Goal: Task Accomplishment & Management: Complete application form

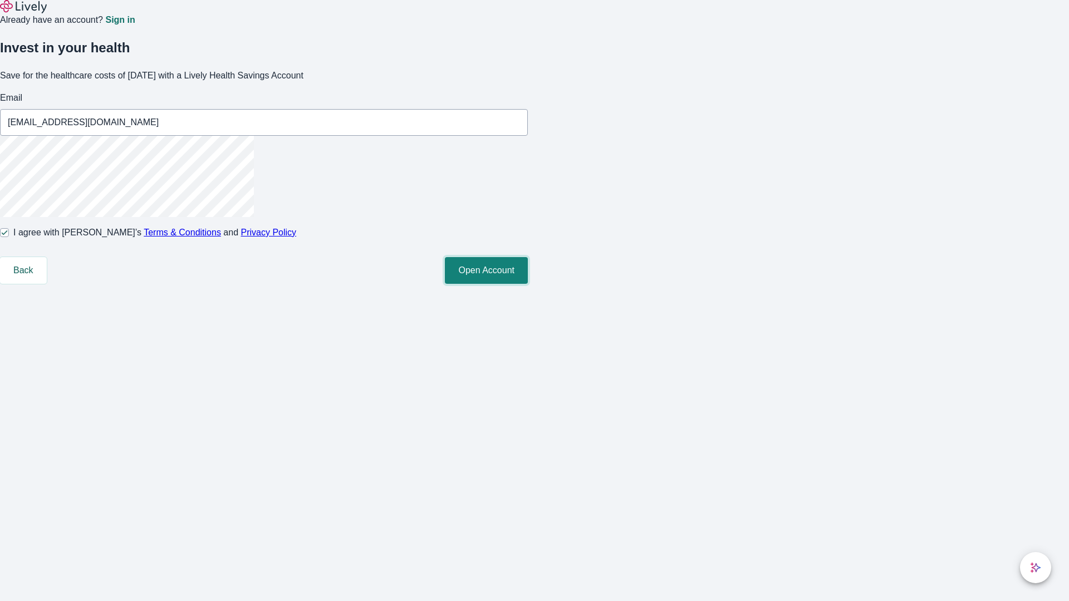
click at [528, 284] on button "Open Account" at bounding box center [486, 270] width 83 height 27
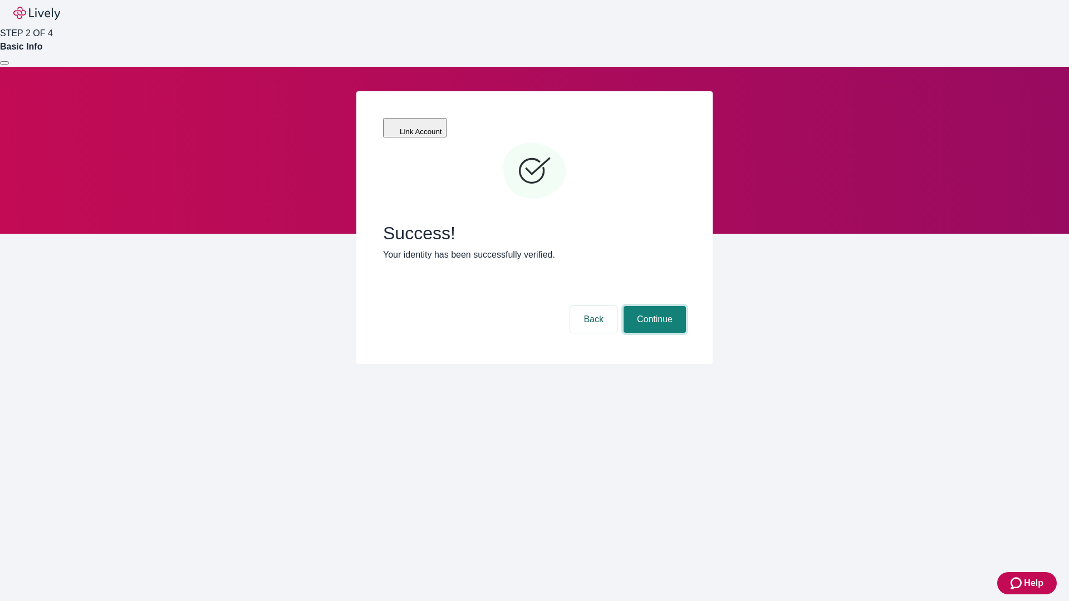
click at [653, 306] on button "Continue" at bounding box center [655, 319] width 62 height 27
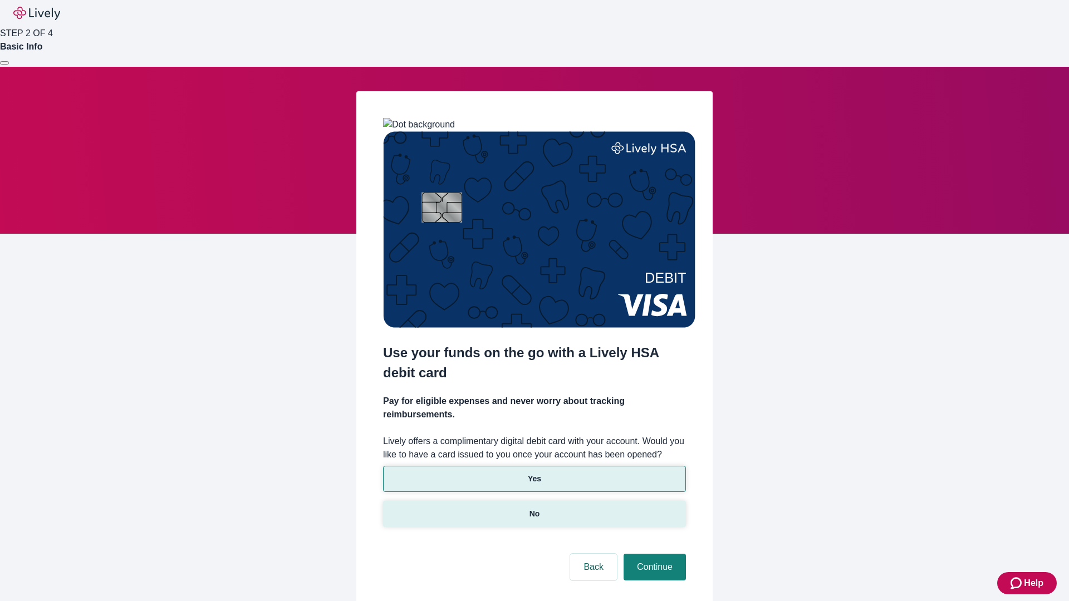
click at [534, 508] on p "No" at bounding box center [535, 514] width 11 height 12
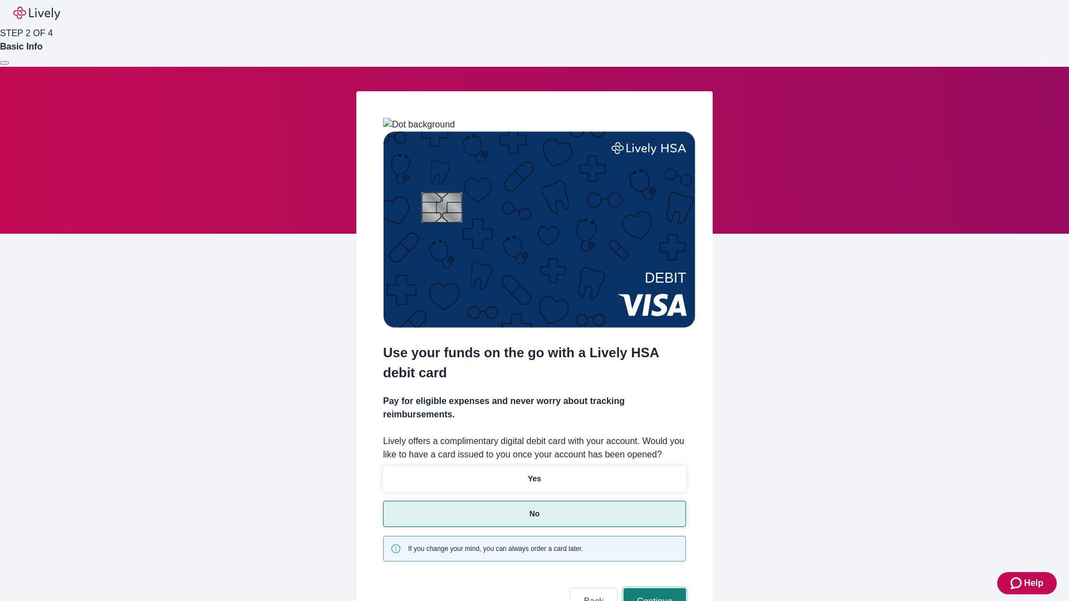
click at [653, 589] on button "Continue" at bounding box center [655, 602] width 62 height 27
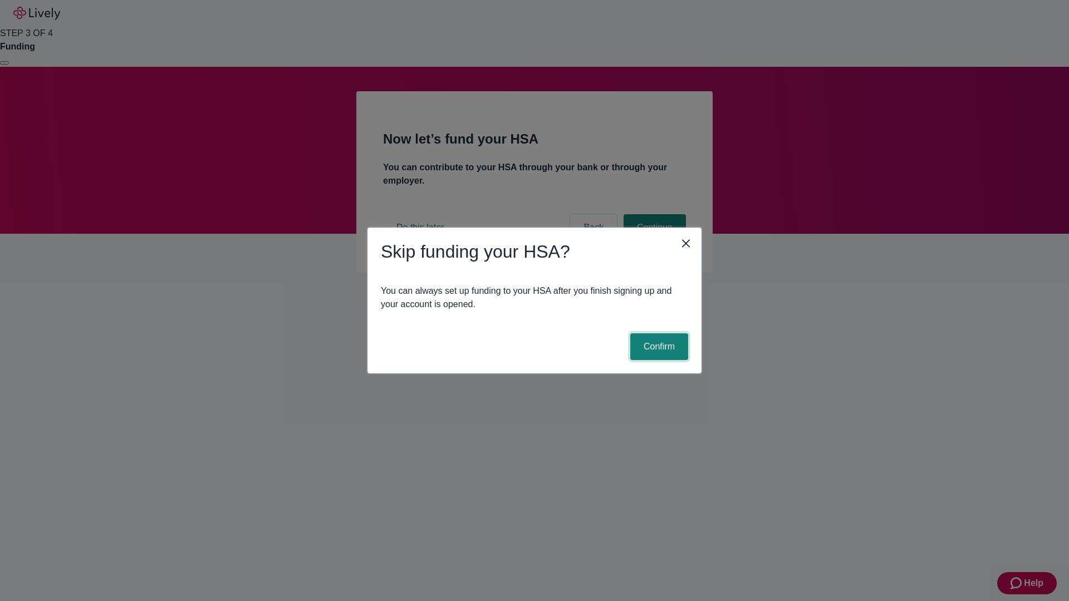
click at [658, 347] on button "Confirm" at bounding box center [659, 347] width 58 height 27
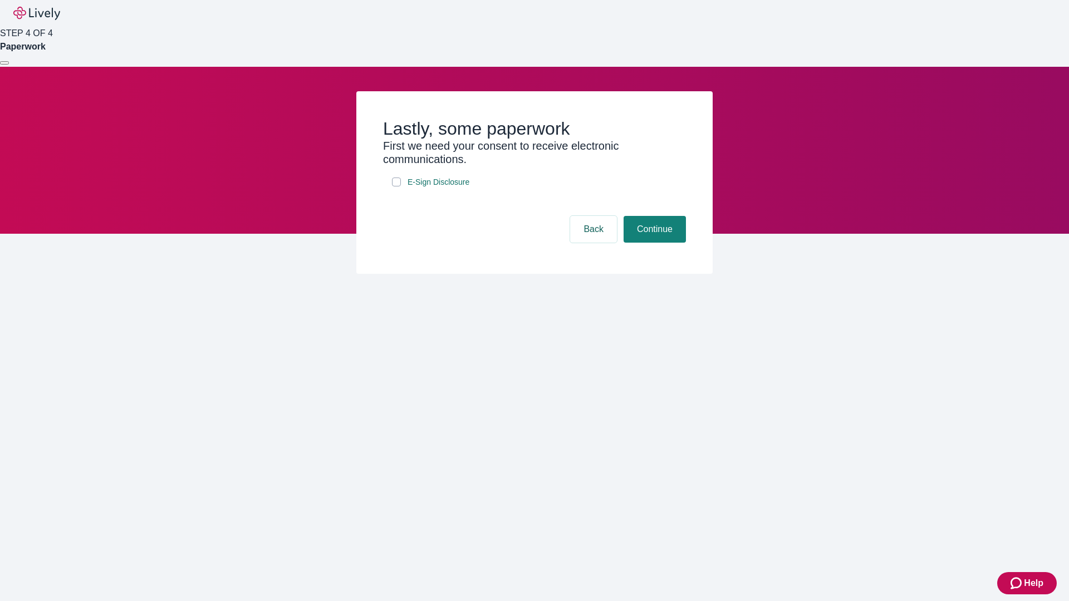
click at [397, 187] on input "E-Sign Disclosure" at bounding box center [396, 182] width 9 height 9
checkbox input "true"
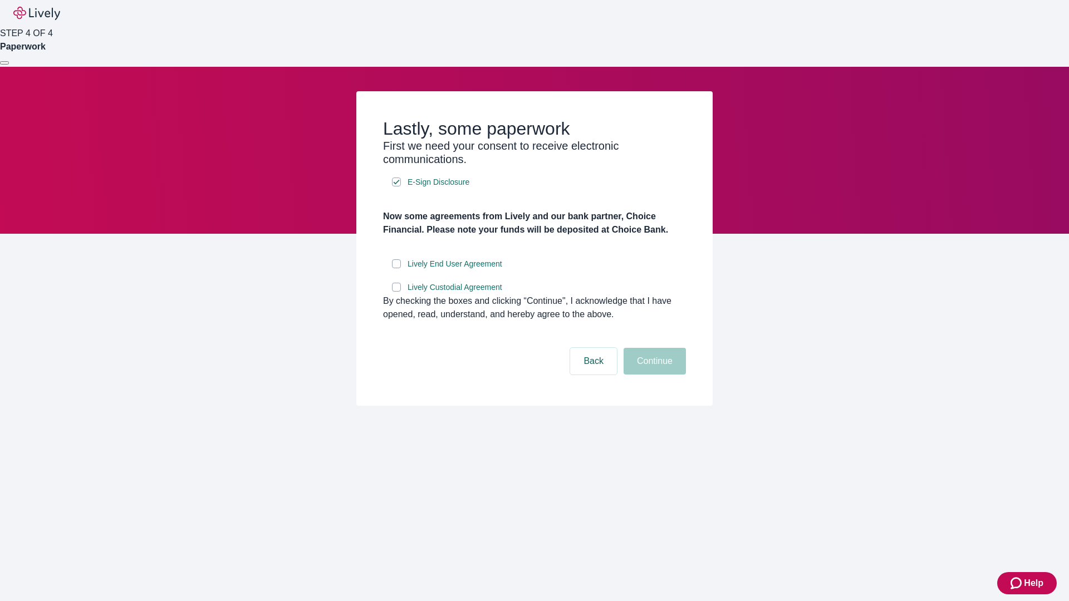
click at [397, 268] on input "Lively End User Agreement" at bounding box center [396, 264] width 9 height 9
checkbox input "true"
click at [397, 292] on input "Lively Custodial Agreement" at bounding box center [396, 287] width 9 height 9
checkbox input "true"
click at [653, 375] on button "Continue" at bounding box center [655, 361] width 62 height 27
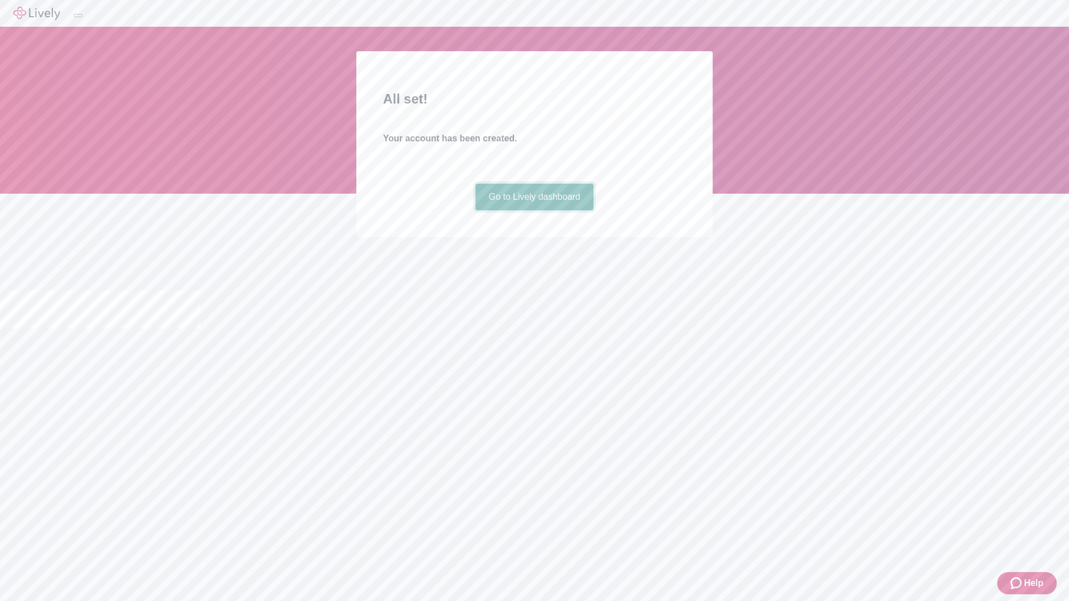
click at [534, 211] on link "Go to Lively dashboard" at bounding box center [535, 197] width 119 height 27
